Goal: Leave review/rating

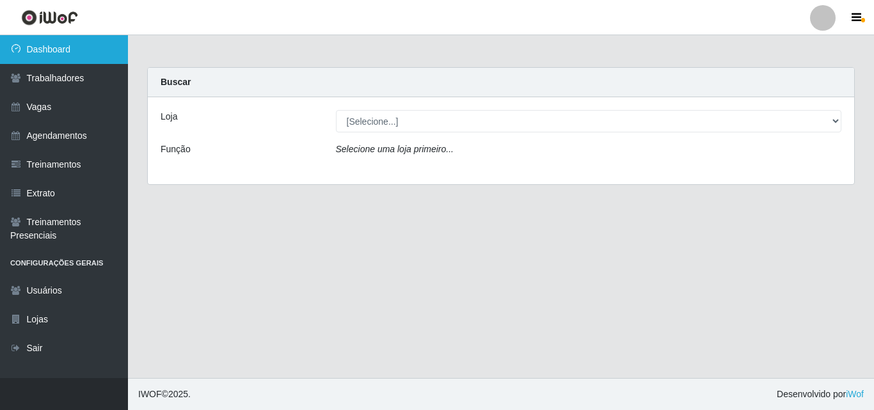
click at [67, 49] on link "Dashboard" at bounding box center [64, 49] width 128 height 29
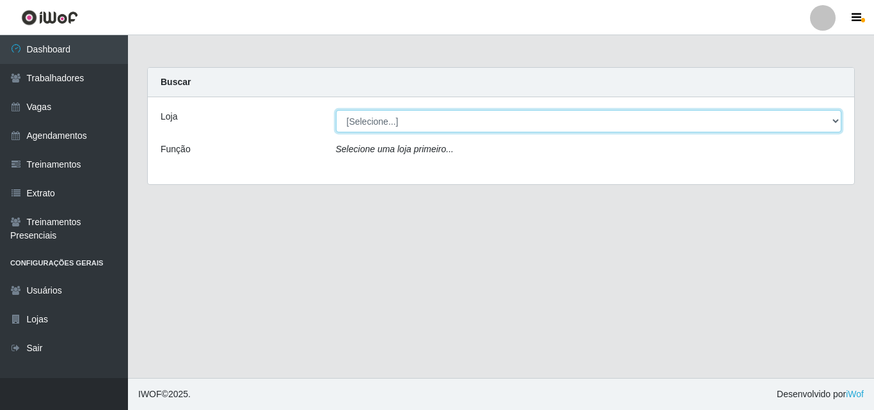
click at [354, 124] on select "[Selecione...] Chinatown Sushimi - [GEOGRAPHIC_DATA]" at bounding box center [589, 121] width 506 height 22
select select "357"
click at [336, 110] on select "[Selecione...] Chinatown Sushimi - [GEOGRAPHIC_DATA]" at bounding box center [589, 121] width 506 height 22
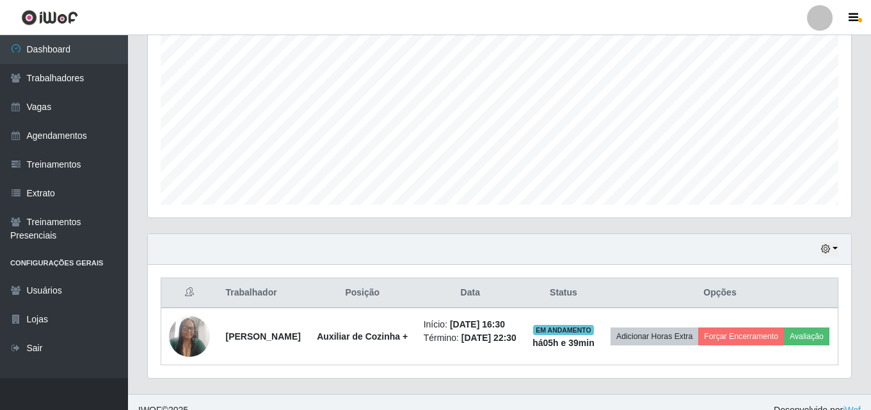
scroll to position [278, 0]
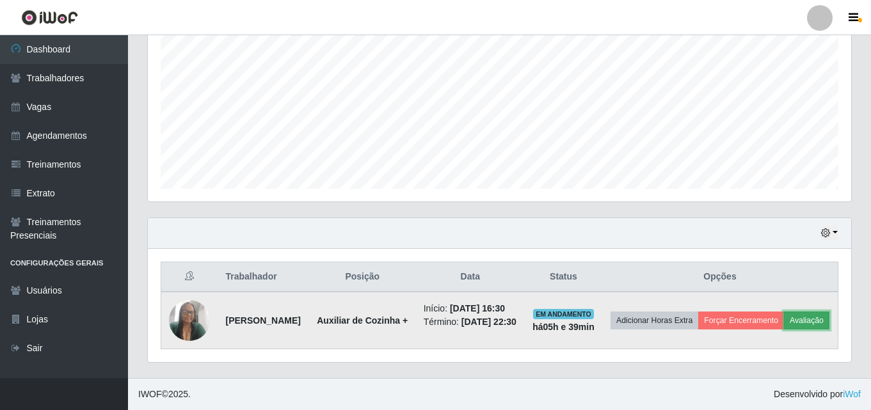
click at [784, 324] on button "Avaliação" at bounding box center [806, 321] width 45 height 18
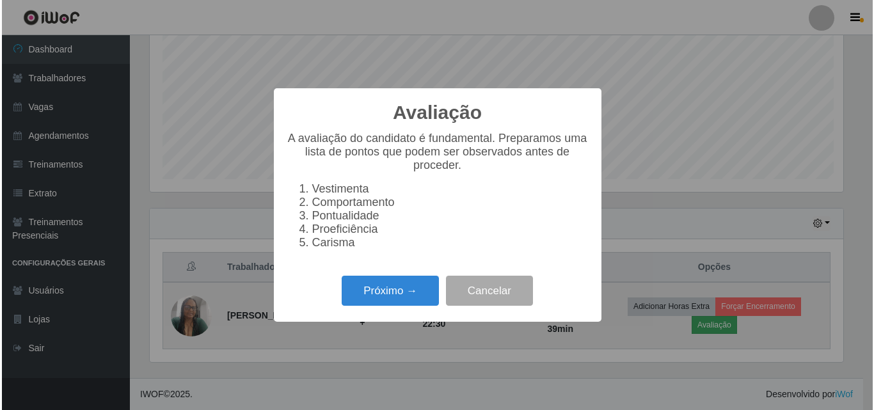
scroll to position [265, 697]
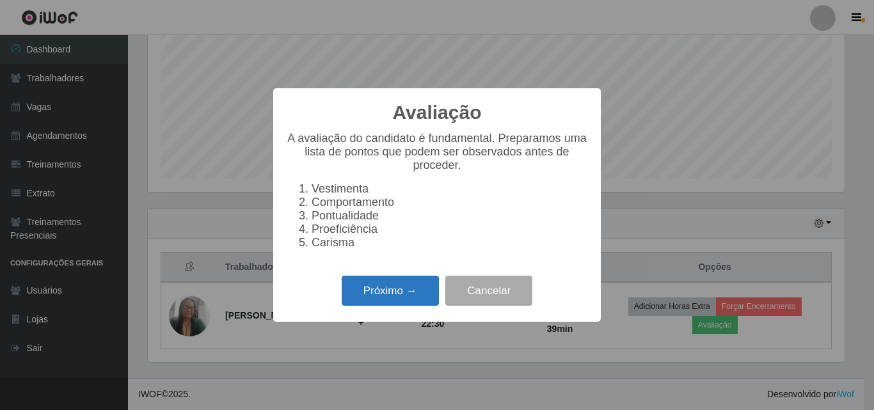
click at [369, 297] on button "Próximo →" at bounding box center [390, 291] width 97 height 30
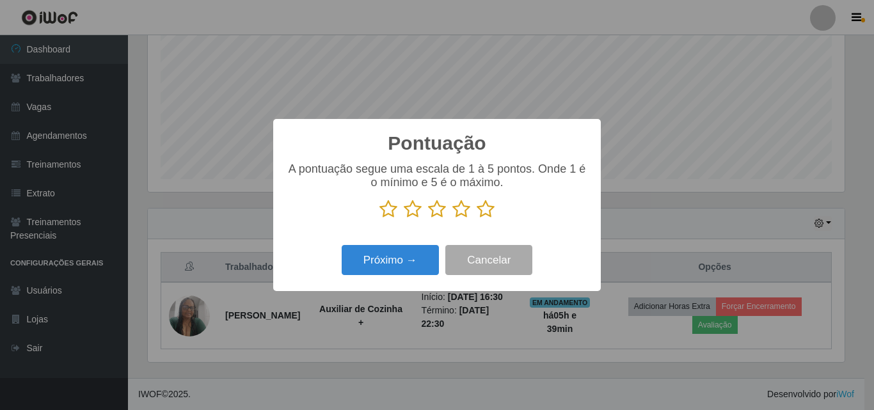
click at [486, 211] on icon at bounding box center [486, 209] width 18 height 19
click at [477, 219] on input "radio" at bounding box center [477, 219] width 0 height 0
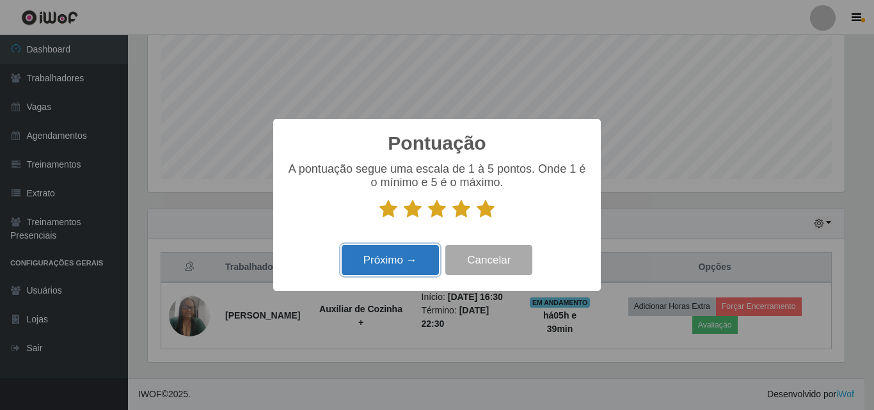
click at [384, 266] on button "Próximo →" at bounding box center [390, 260] width 97 height 30
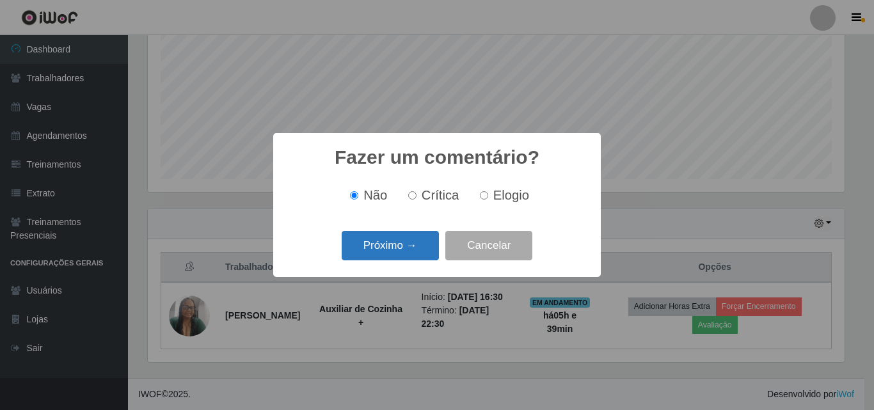
click at [403, 245] on button "Próximo →" at bounding box center [390, 246] width 97 height 30
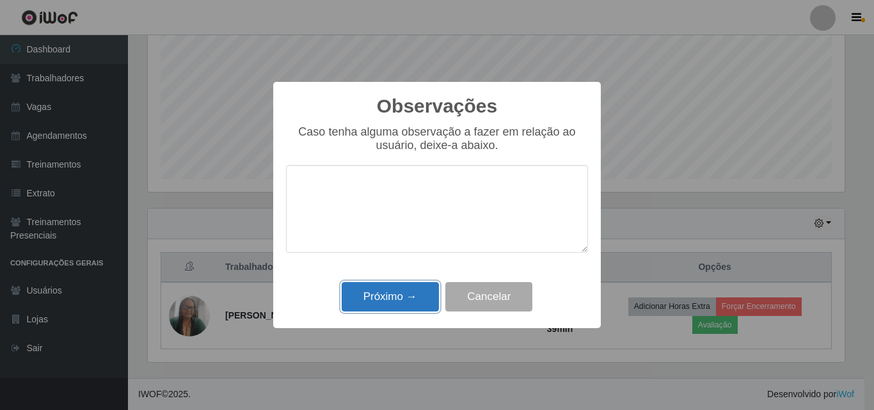
click at [399, 297] on button "Próximo →" at bounding box center [390, 297] width 97 height 30
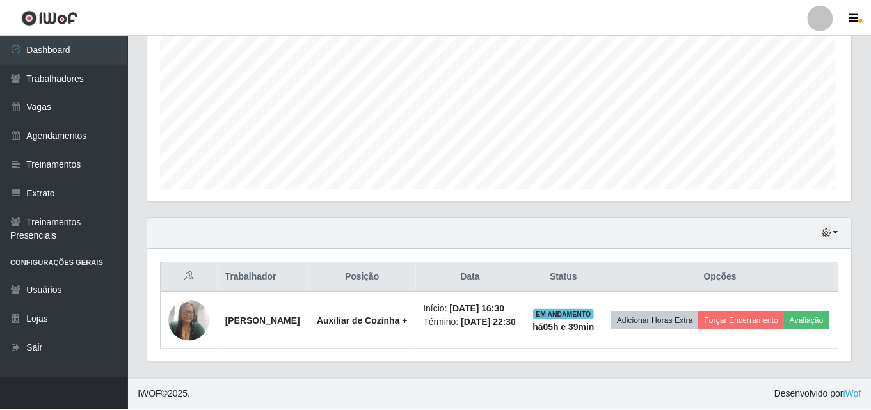
scroll to position [265, 703]
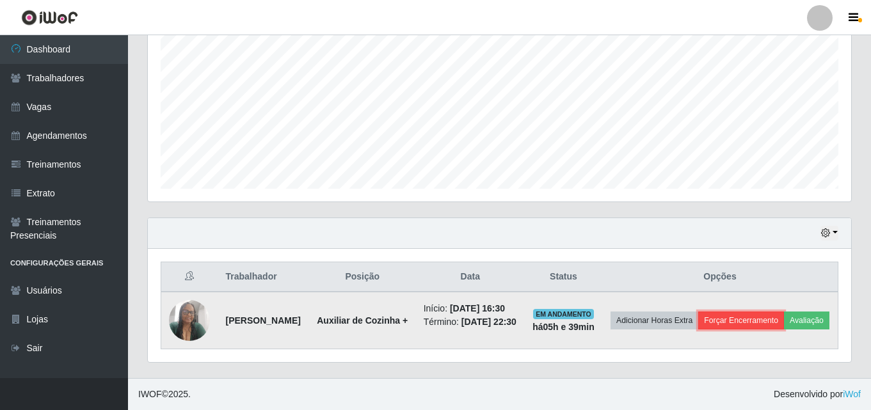
click at [757, 312] on button "Forçar Encerramento" at bounding box center [741, 321] width 86 height 18
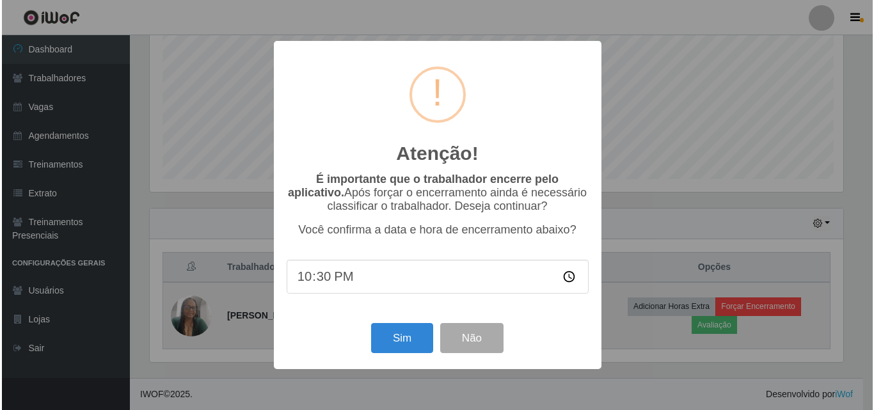
scroll to position [265, 697]
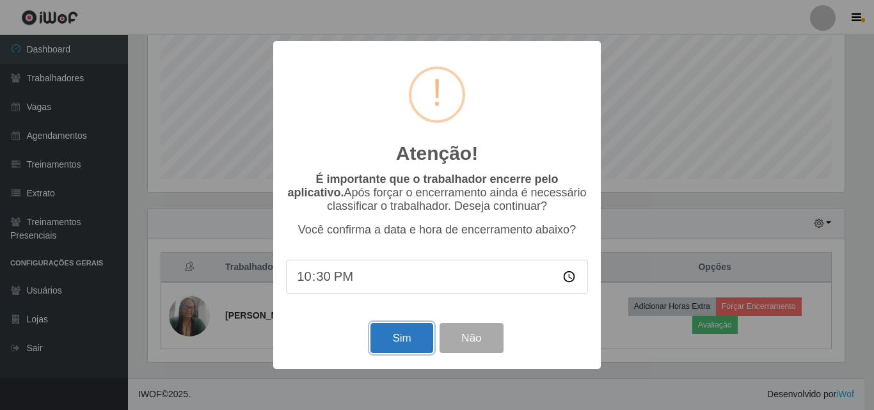
click at [400, 347] on button "Sim" at bounding box center [401, 338] width 62 height 30
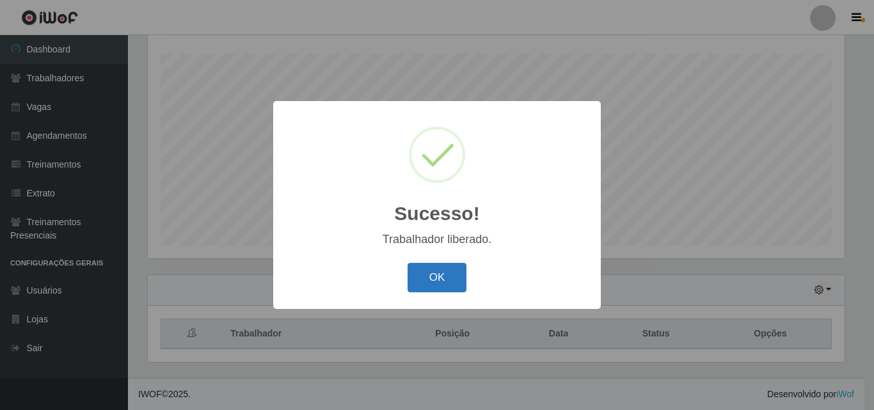
click at [430, 286] on button "OK" at bounding box center [436, 278] width 59 height 30
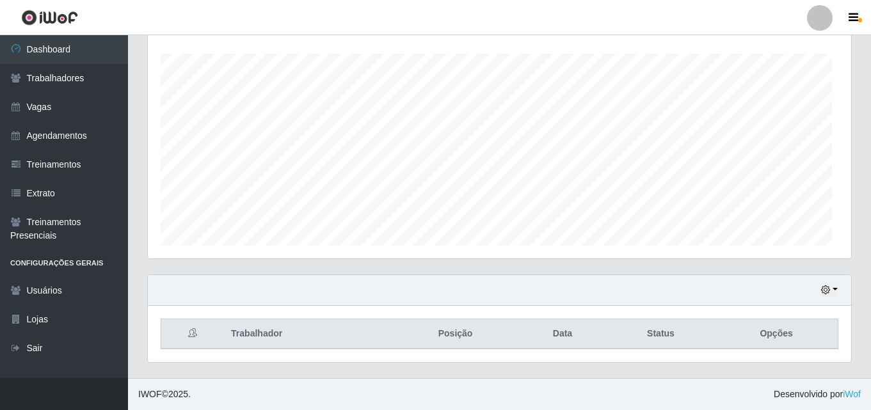
scroll to position [265, 703]
